Goal: Task Accomplishment & Management: Complete application form

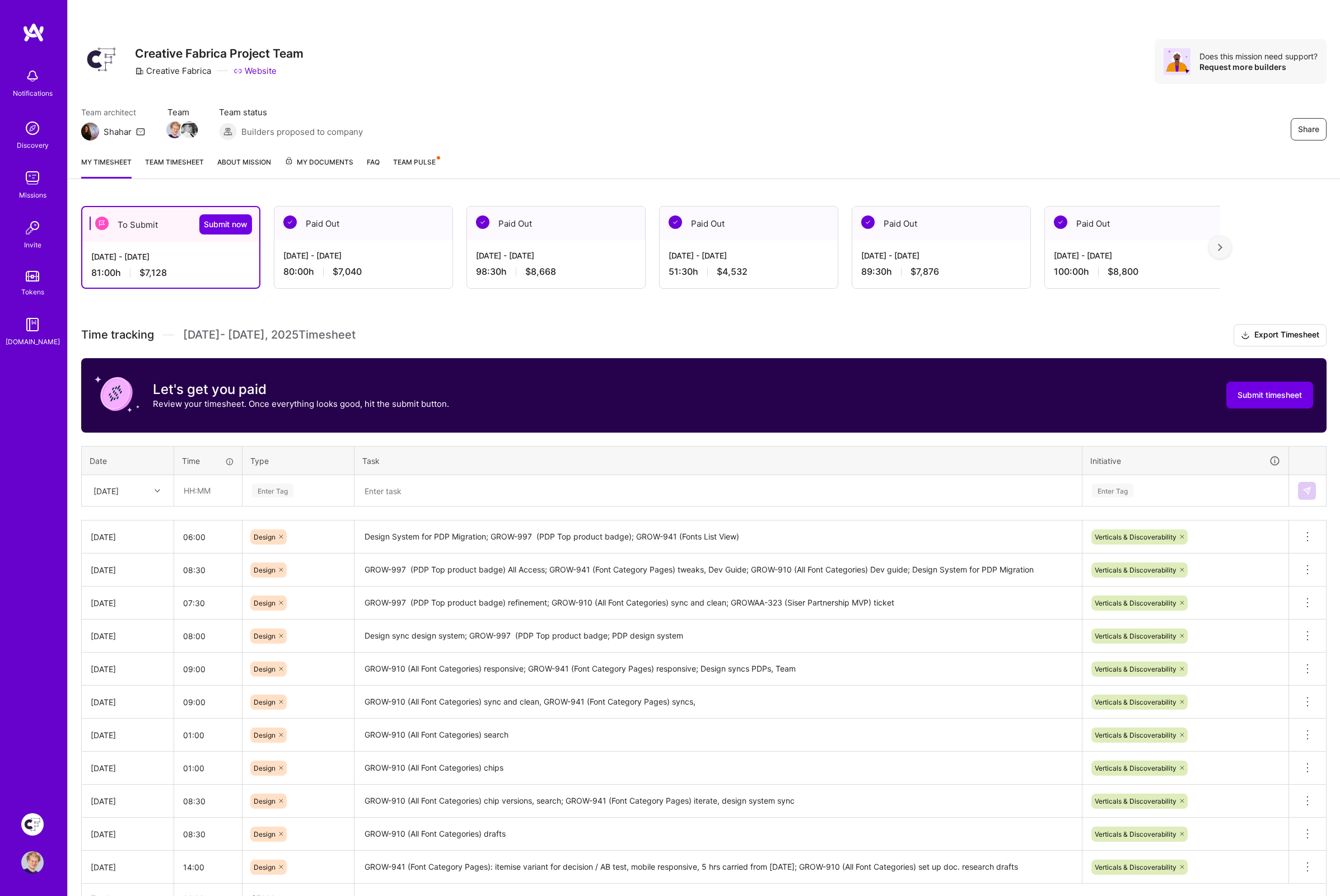
scroll to position [47, 0]
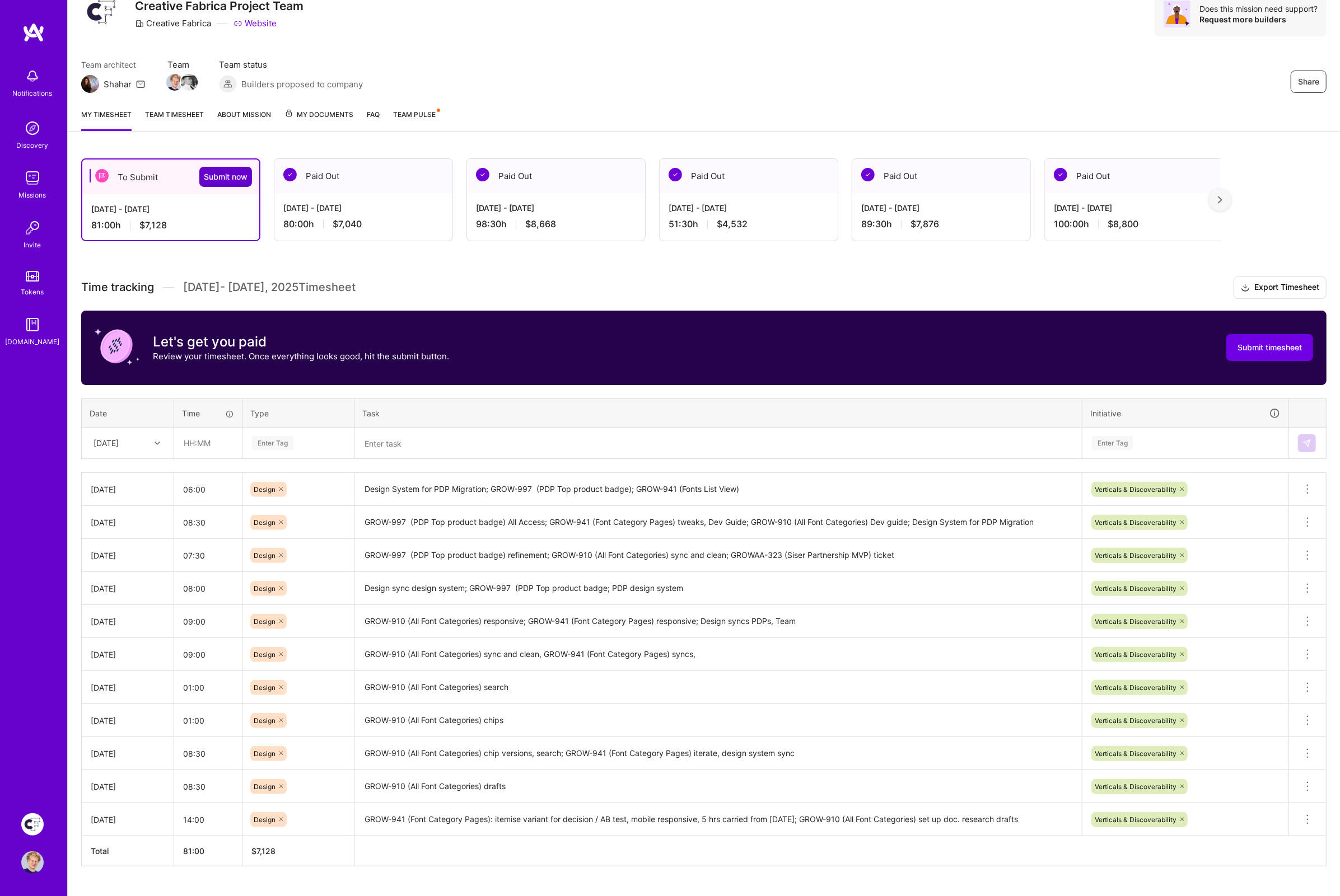
click at [215, 172] on span "Submit now" at bounding box center [225, 177] width 43 height 12
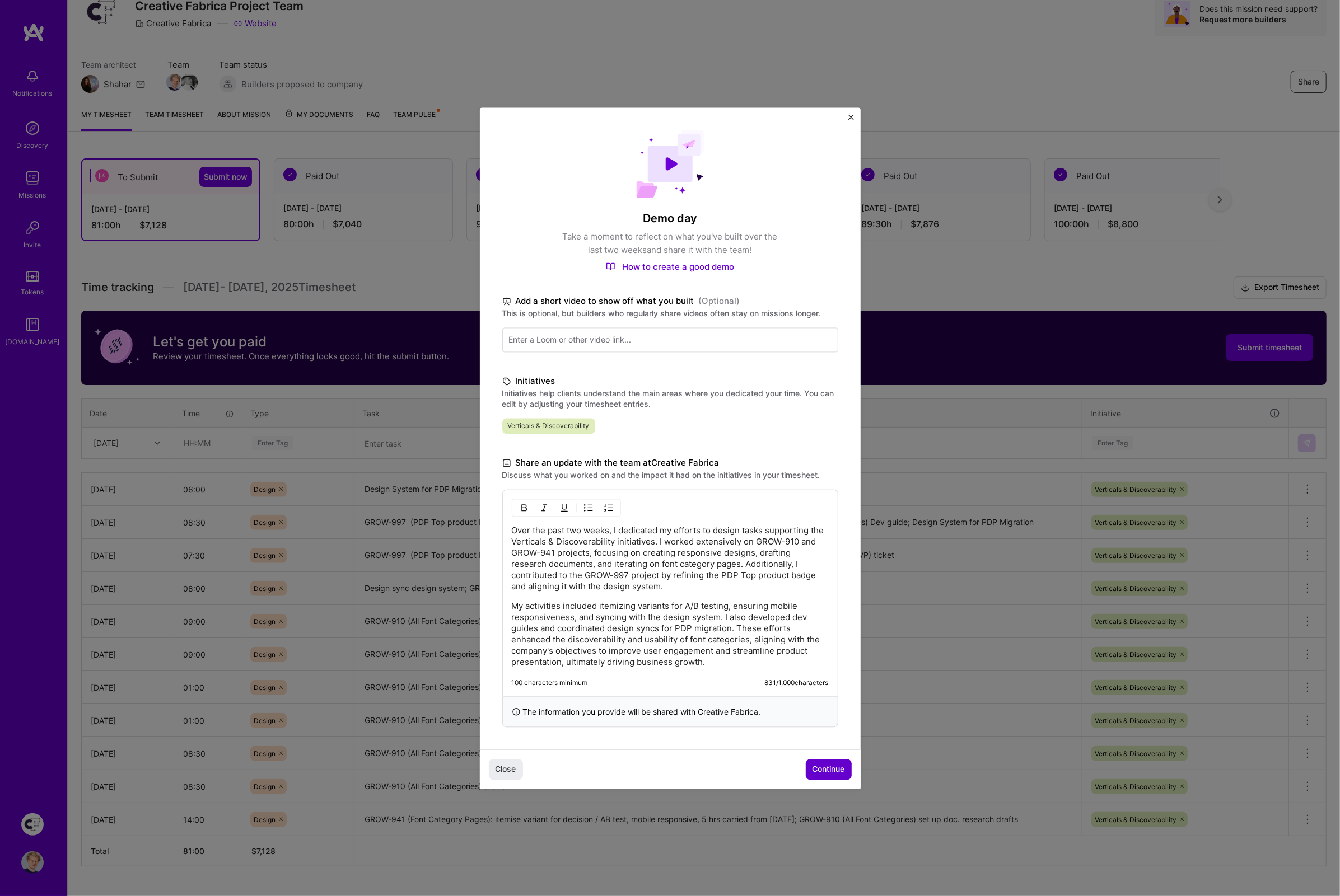
click at [825, 770] on span "Continue" at bounding box center [828, 770] width 33 height 12
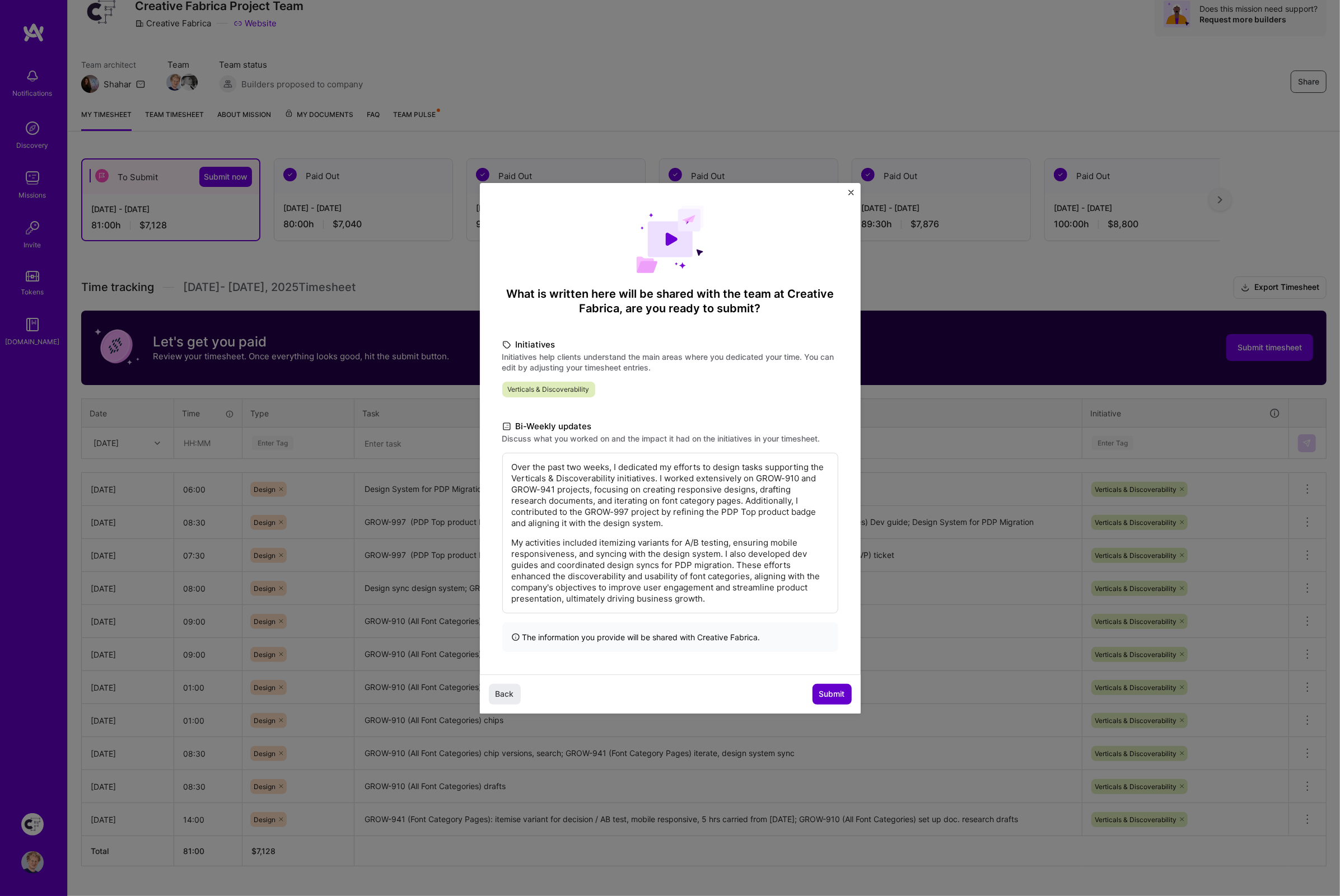
click at [819, 693] on span "Submit" at bounding box center [831, 694] width 26 height 12
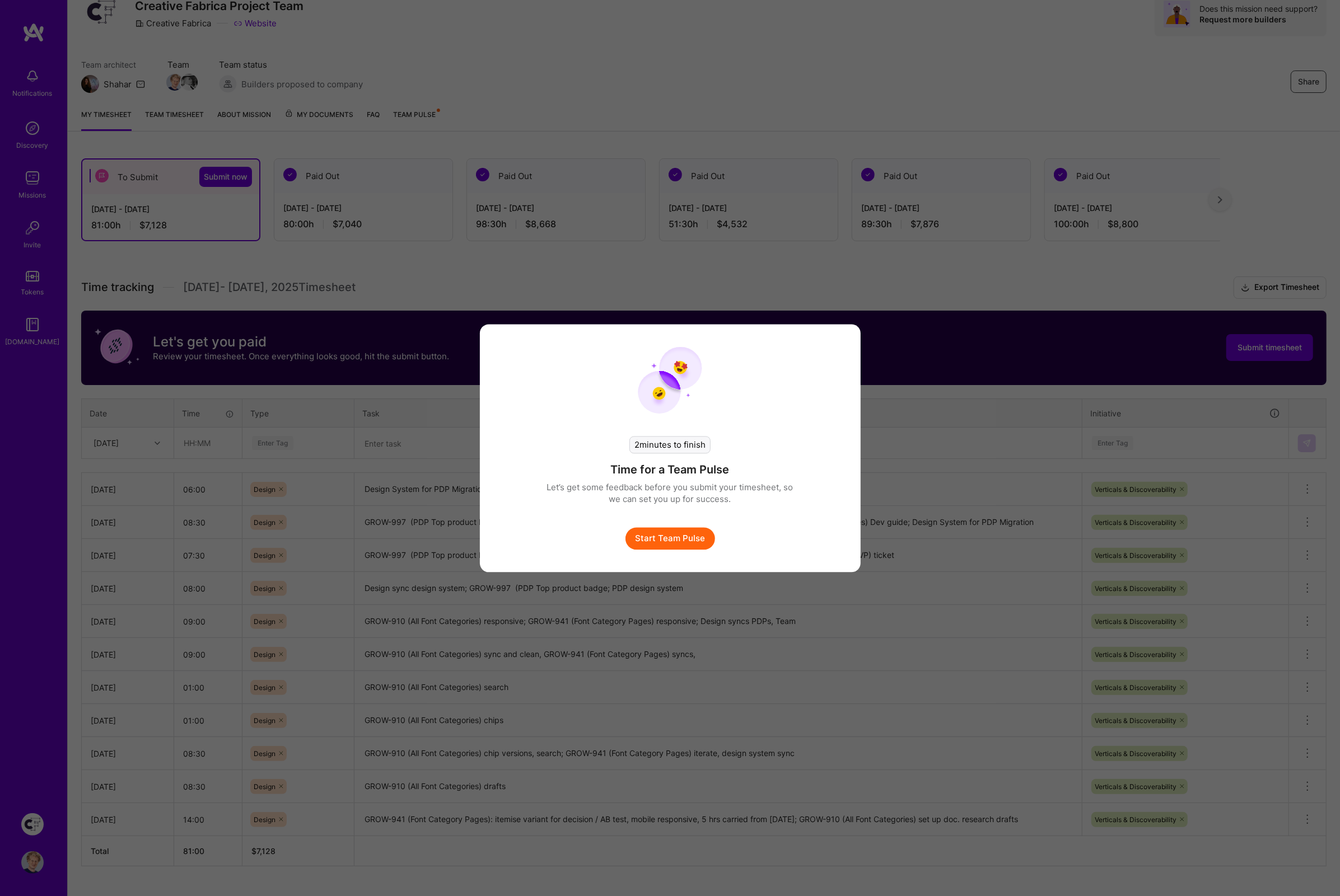
click at [650, 534] on button "Start Team Pulse" at bounding box center [670, 538] width 90 height 22
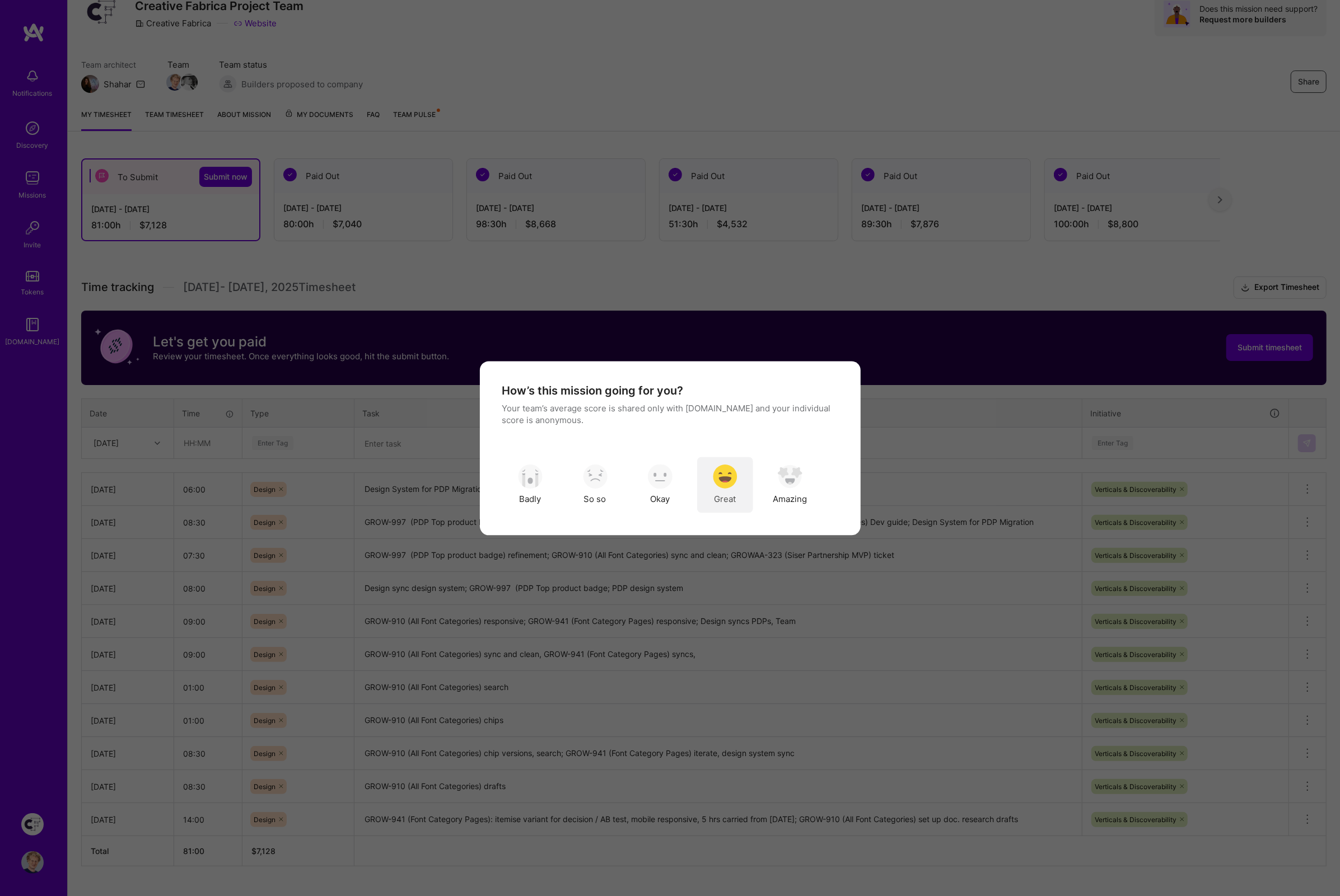
click at [724, 476] on img "modal" at bounding box center [725, 477] width 25 height 25
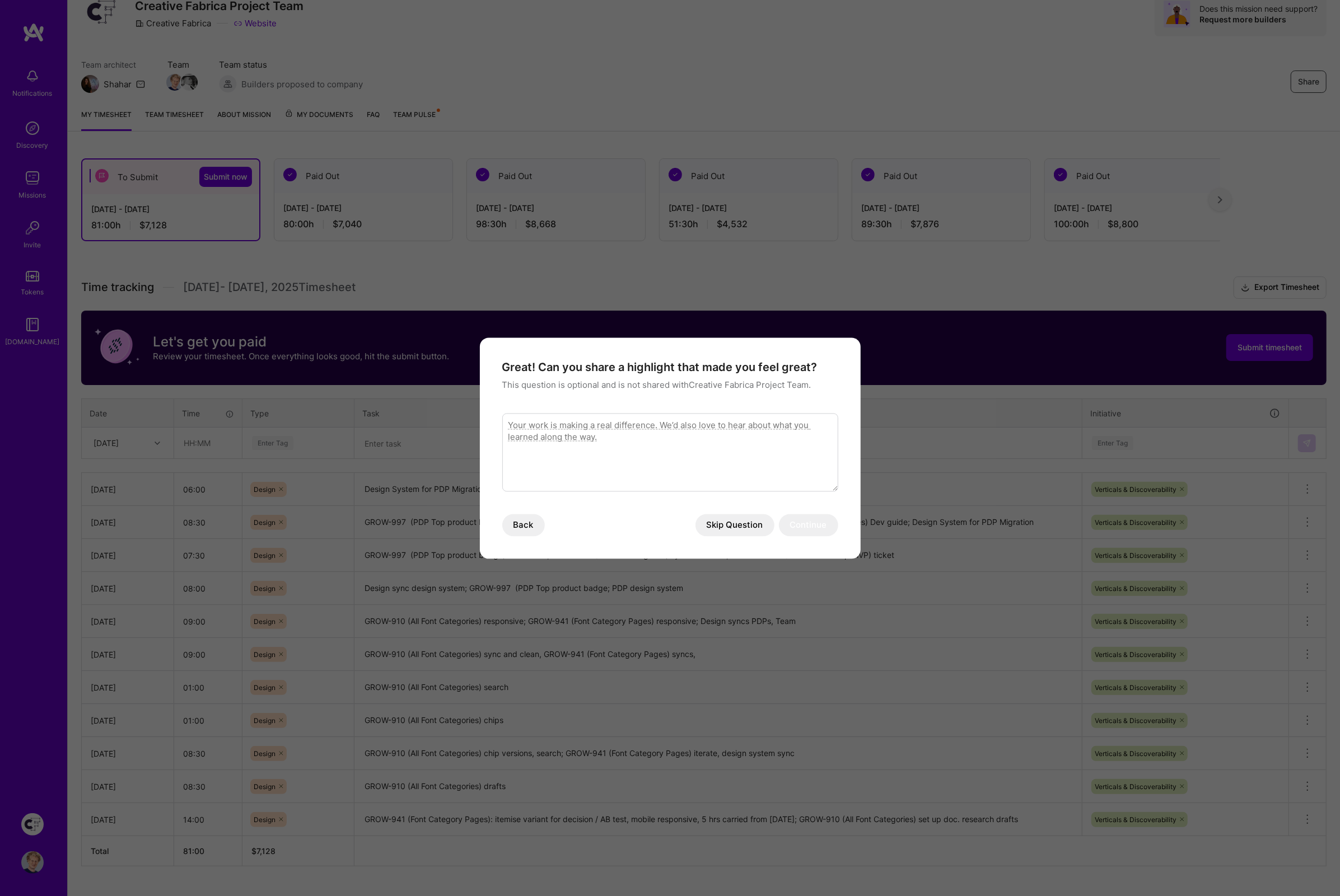
click at [734, 520] on button "Skip Question" at bounding box center [735, 524] width 79 height 22
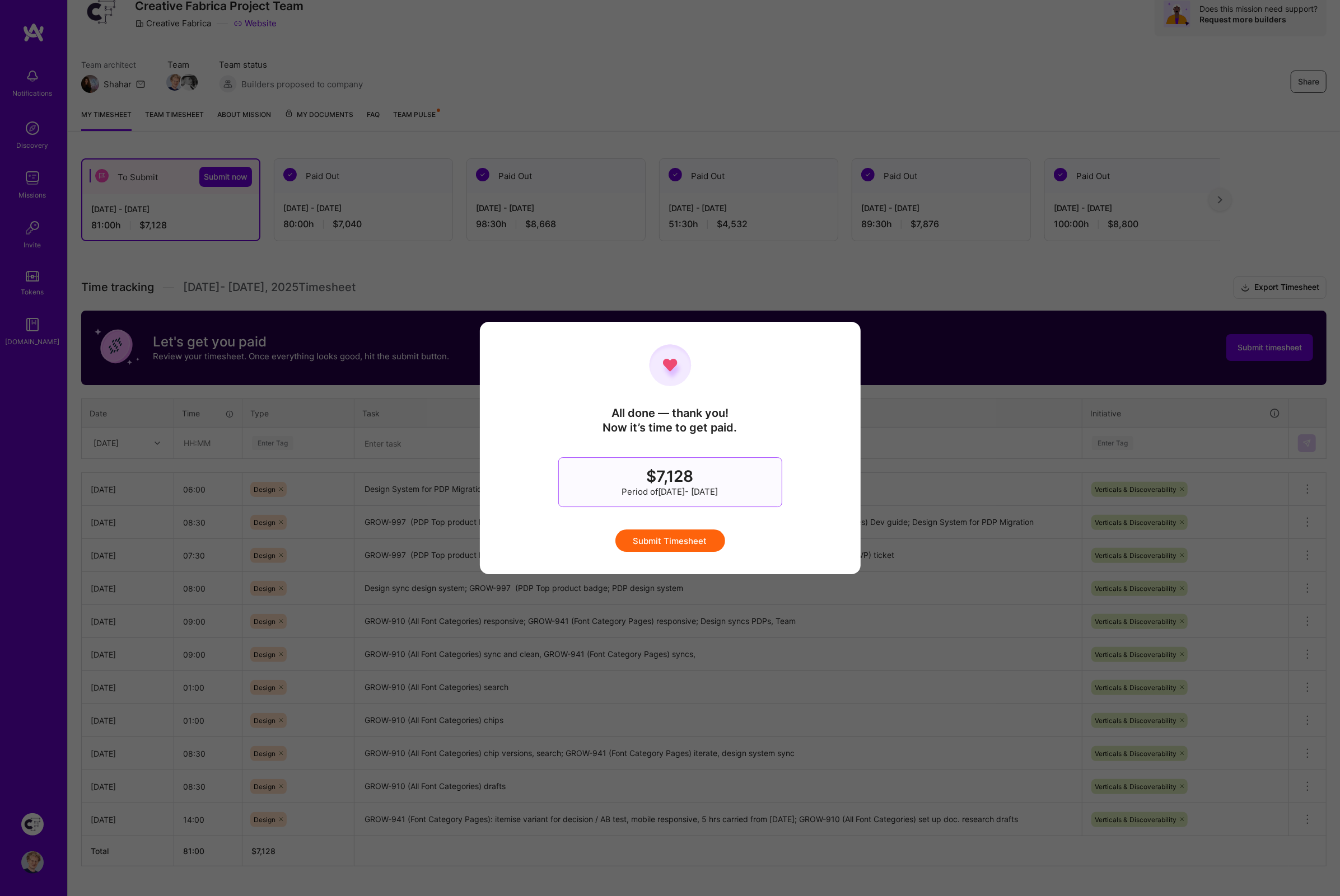
click at [679, 535] on button "Submit Timesheet" at bounding box center [670, 541] width 110 height 22
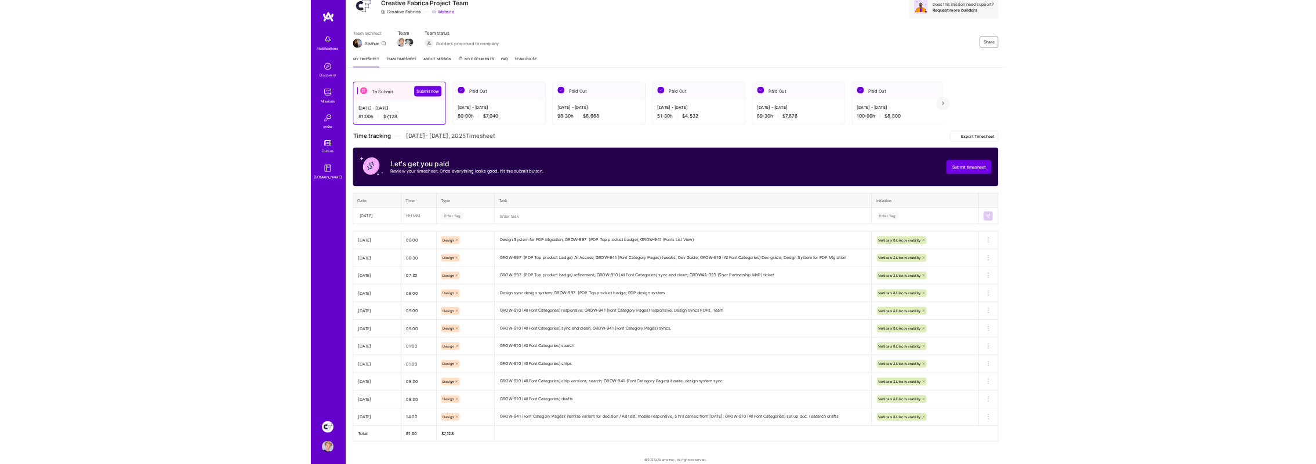
scroll to position [0, 0]
